Goal: Check status: Check status

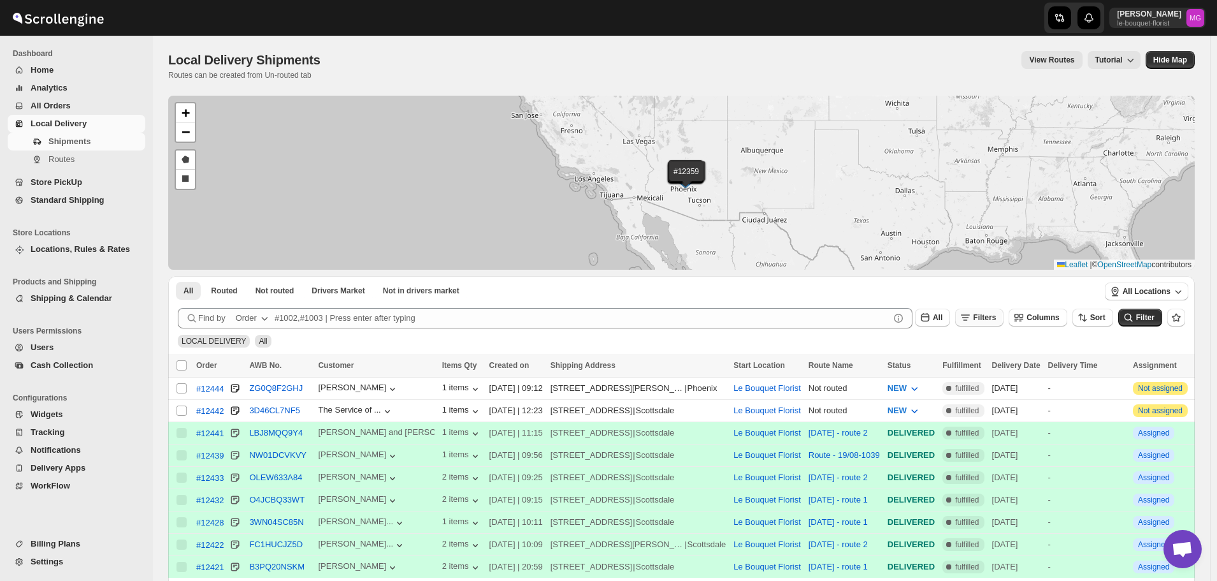
click at [991, 317] on span "Filters" at bounding box center [984, 317] width 23 height 9
click at [994, 361] on button "Add Filter" at bounding box center [992, 368] width 61 height 18
click at [960, 362] on button "Select" at bounding box center [922, 368] width 96 height 18
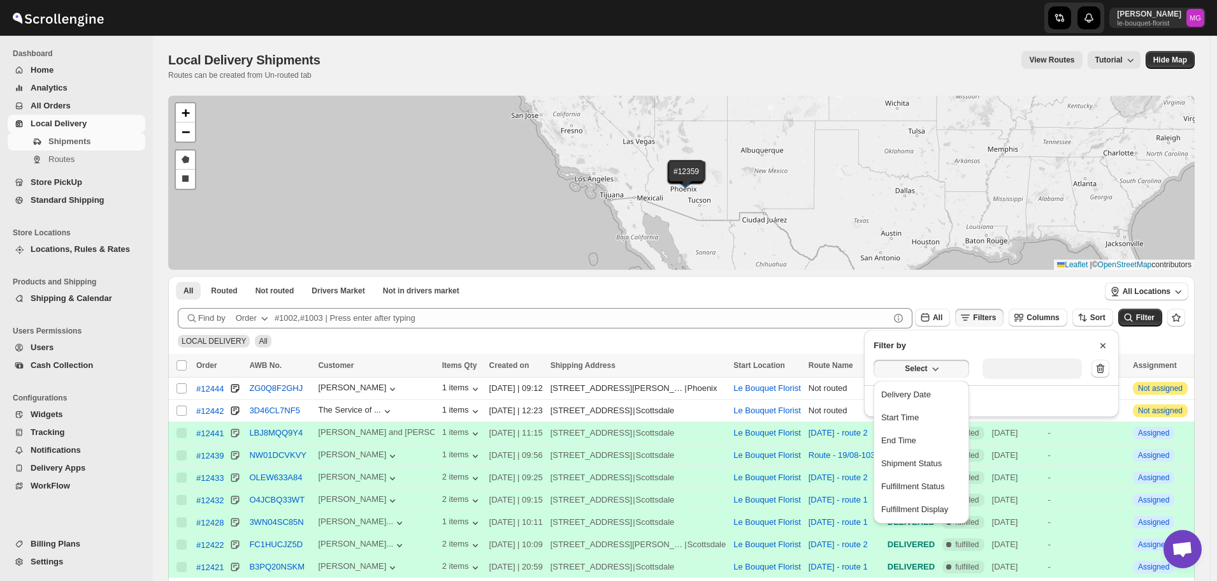
click at [934, 382] on ul "Delivery Date Start Time End Time Shipment Status Fulfillment Status Fulfillmen…" at bounding box center [922, 452] width 96 height 143
click at [934, 384] on button "Delivery Date" at bounding box center [922, 394] width 88 height 20
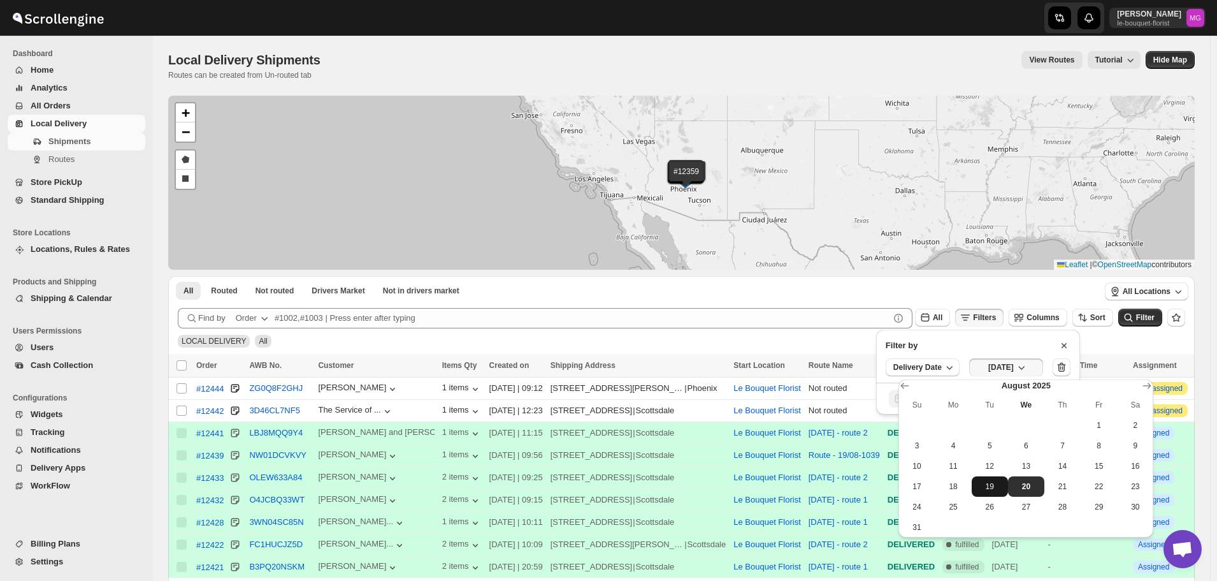
click at [1001, 489] on span "19" at bounding box center [990, 486] width 26 height 10
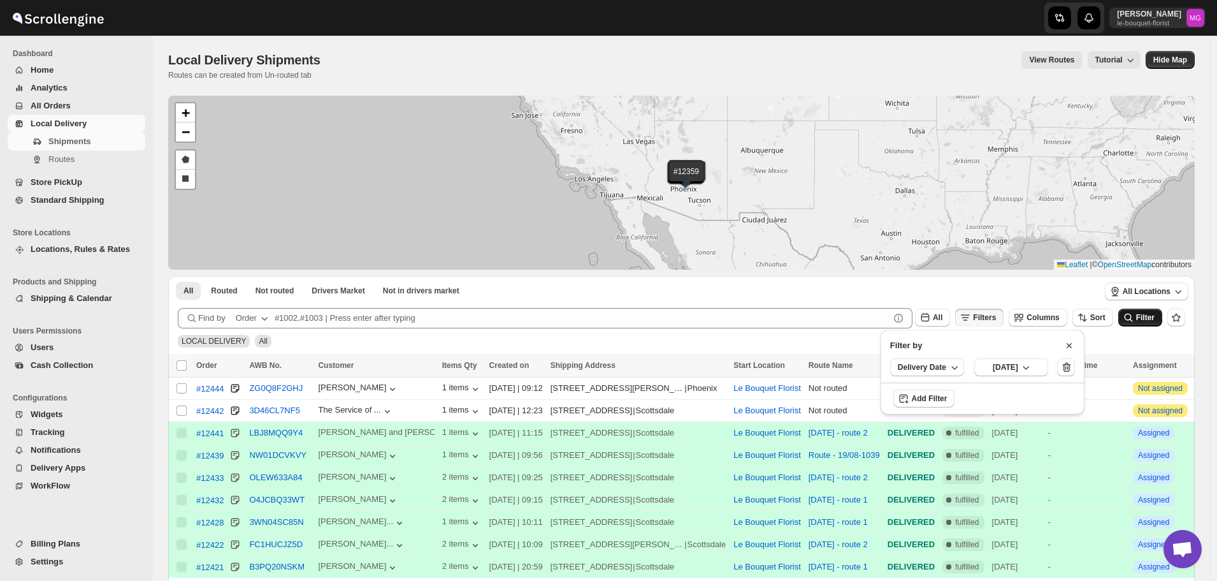
click at [1133, 321] on icon "submit" at bounding box center [1128, 318] width 8 height 8
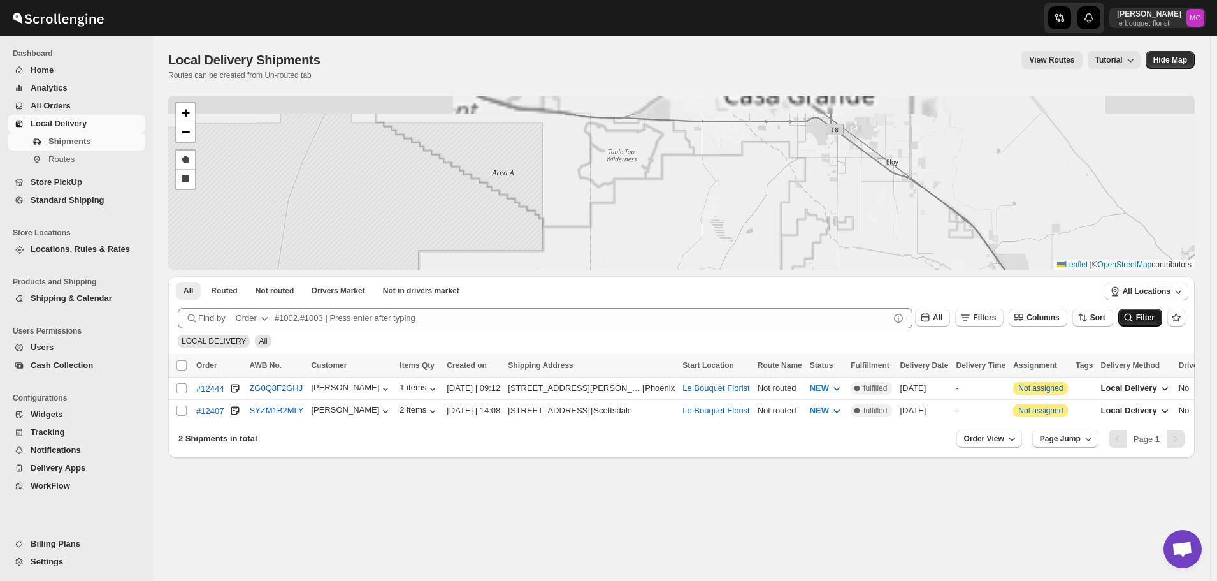
drag, startPoint x: 715, startPoint y: 109, endPoint x: 748, endPoint y: 291, distance: 184.7
click at [749, 289] on div "#12444 #12407 + − Draw a polygon Draw a rectangle Leaflet | © OpenStreetMap con…" at bounding box center [681, 277] width 1027 height 362
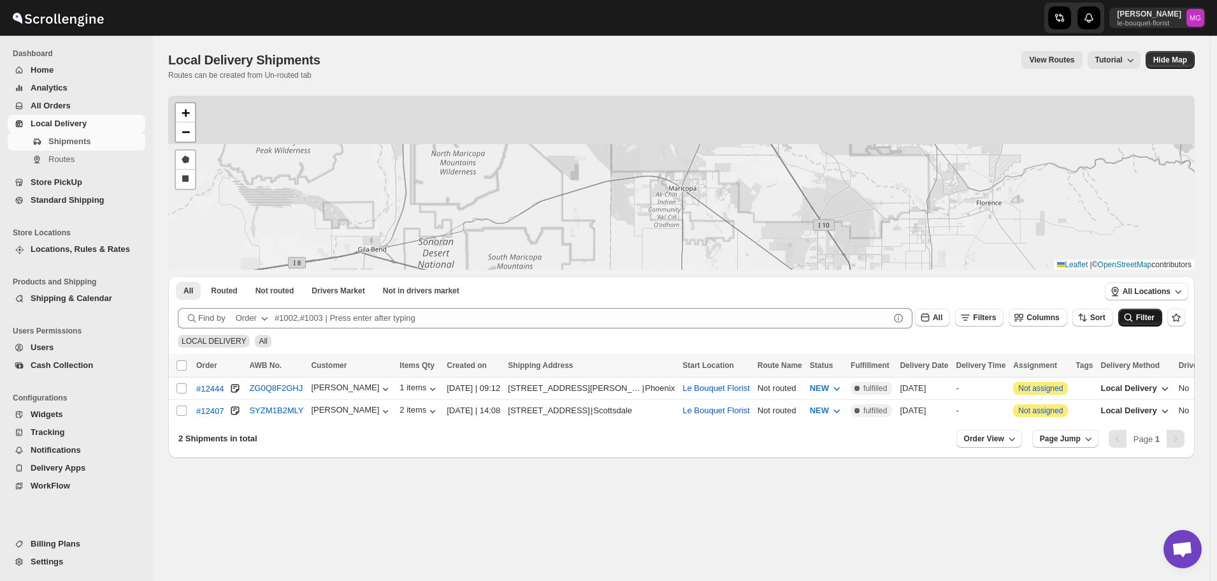
drag, startPoint x: 759, startPoint y: 168, endPoint x: 749, endPoint y: 268, distance: 100.5
click at [751, 284] on div "#12444 #12407 + − Draw a polygon Draw a rectangle Leaflet | © OpenStreetMap con…" at bounding box center [681, 277] width 1027 height 362
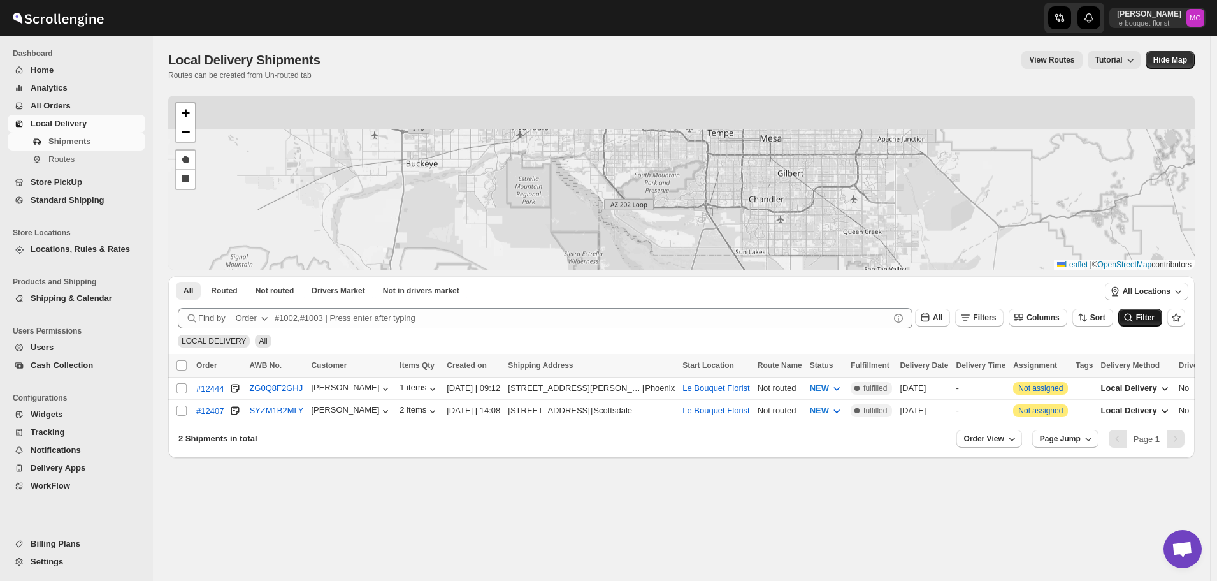
drag, startPoint x: 729, startPoint y: 168, endPoint x: 725, endPoint y: 282, distance: 114.2
click at [726, 280] on div "#12444 #12407 + − Draw a polygon Draw a rectangle Leaflet | © OpenStreetMap con…" at bounding box center [681, 277] width 1027 height 362
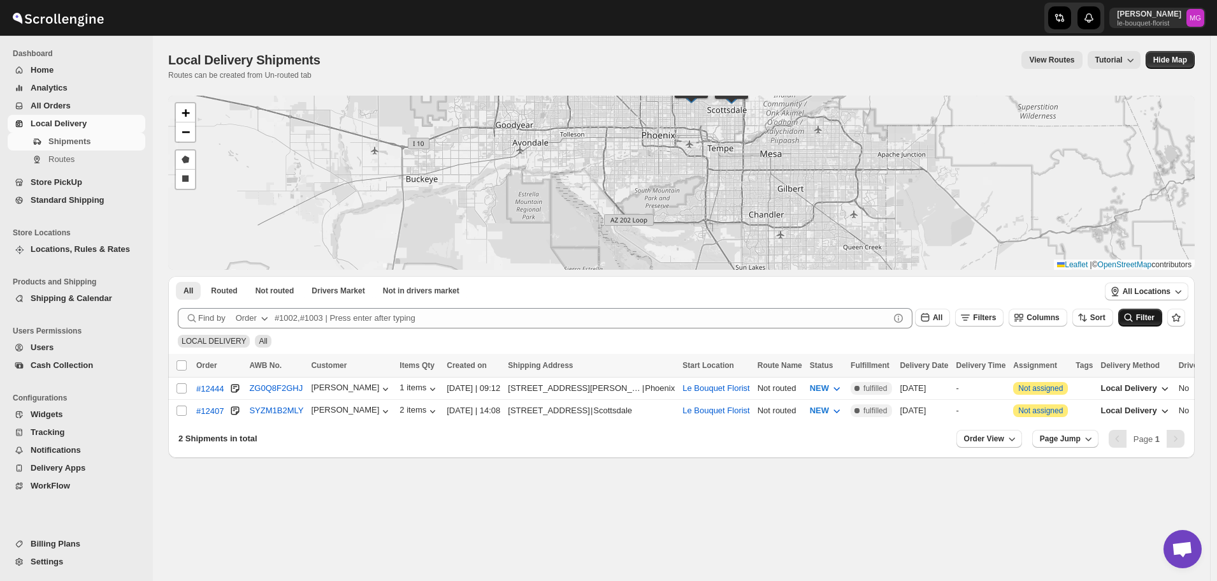
drag, startPoint x: 796, startPoint y: 178, endPoint x: 773, endPoint y: 264, distance: 88.4
click at [773, 264] on div "#12444 #12407 + − Draw a polygon Draw a rectangle Leaflet | © OpenStreetMap con…" at bounding box center [681, 183] width 1027 height 174
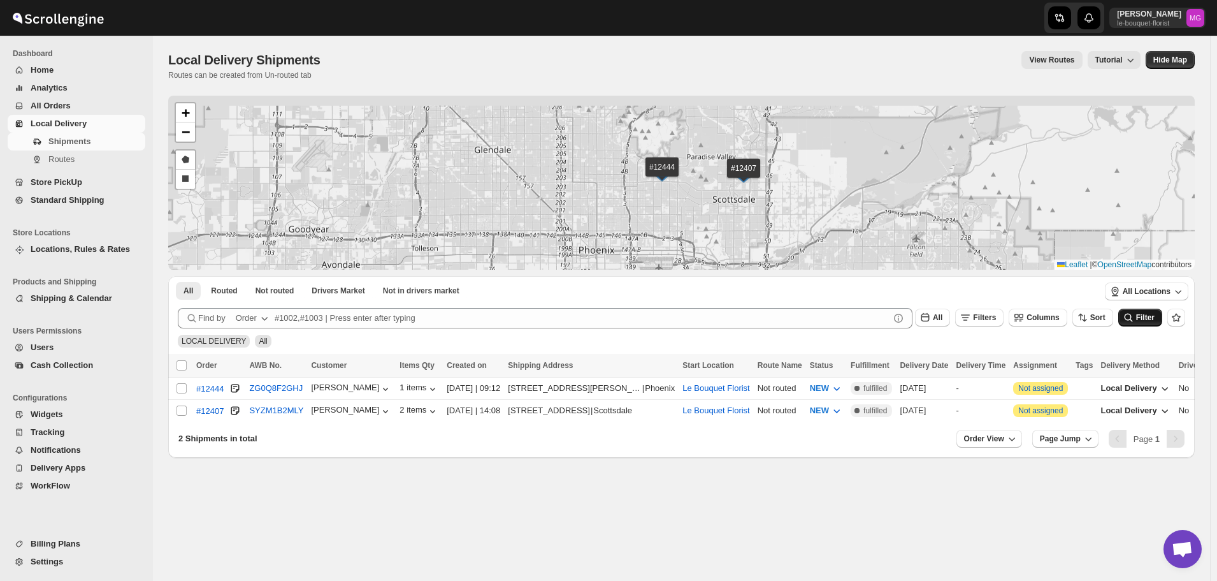
drag, startPoint x: 663, startPoint y: 184, endPoint x: 667, endPoint y: 210, distance: 27.0
click at [667, 210] on div "#12444 #12407 + − Draw a polygon Draw a rectangle Leaflet | © OpenStreetMap con…" at bounding box center [681, 183] width 1027 height 174
